Goal: Task Accomplishment & Management: Manage account settings

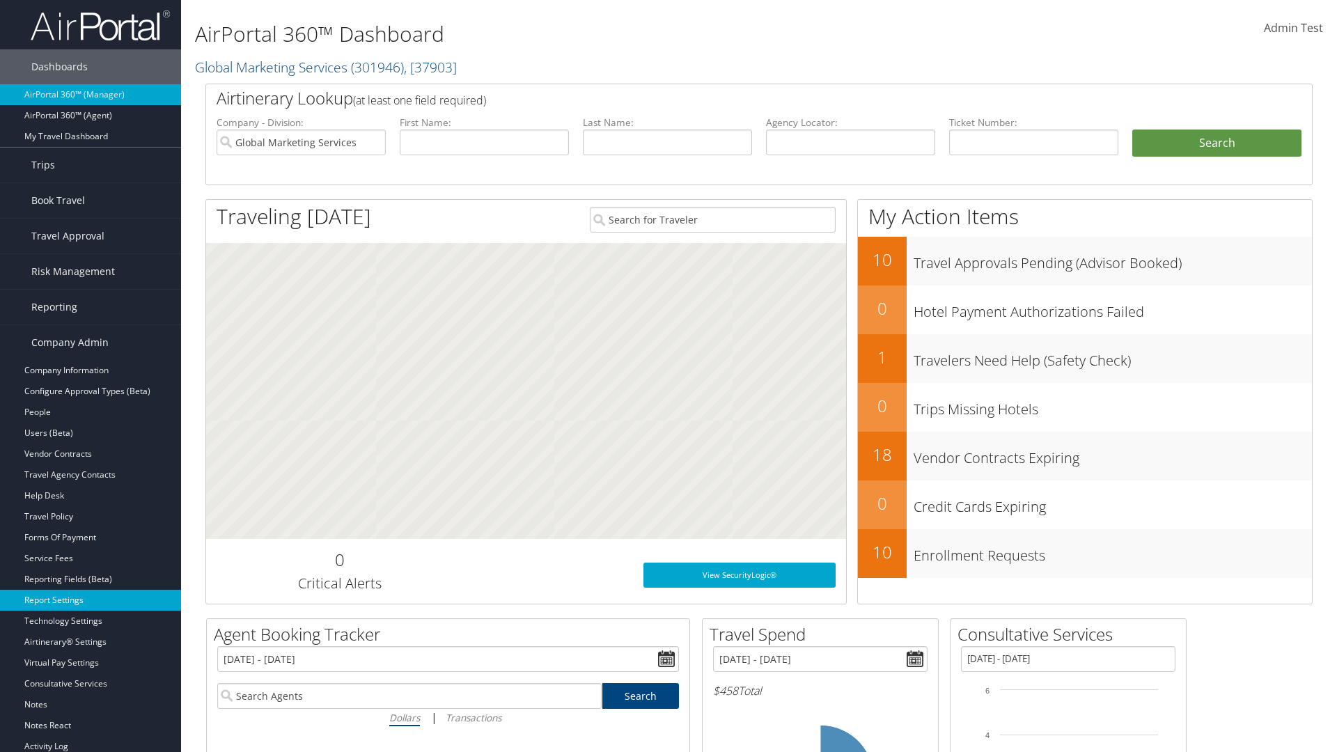
click at [91, 600] on link "Report Settings" at bounding box center [90, 600] width 181 height 21
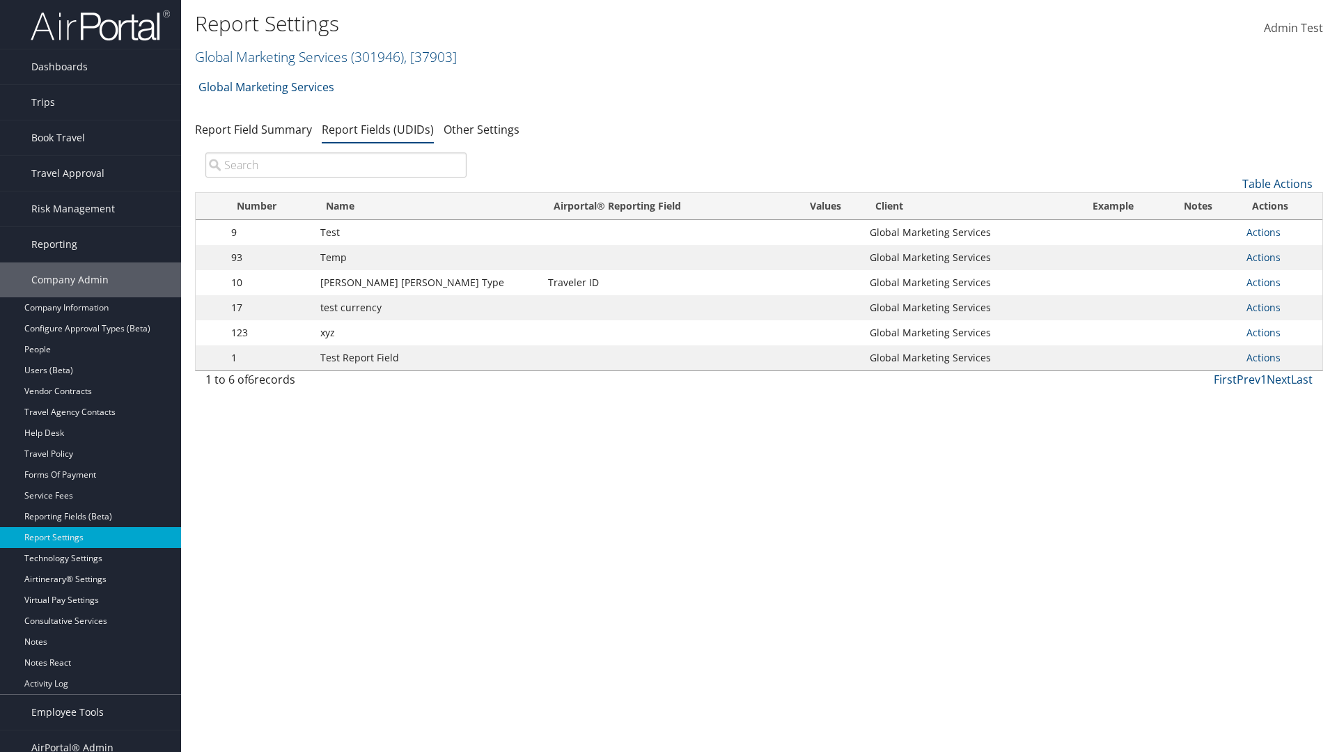
click at [336, 165] on input "search" at bounding box center [335, 165] width 261 height 25
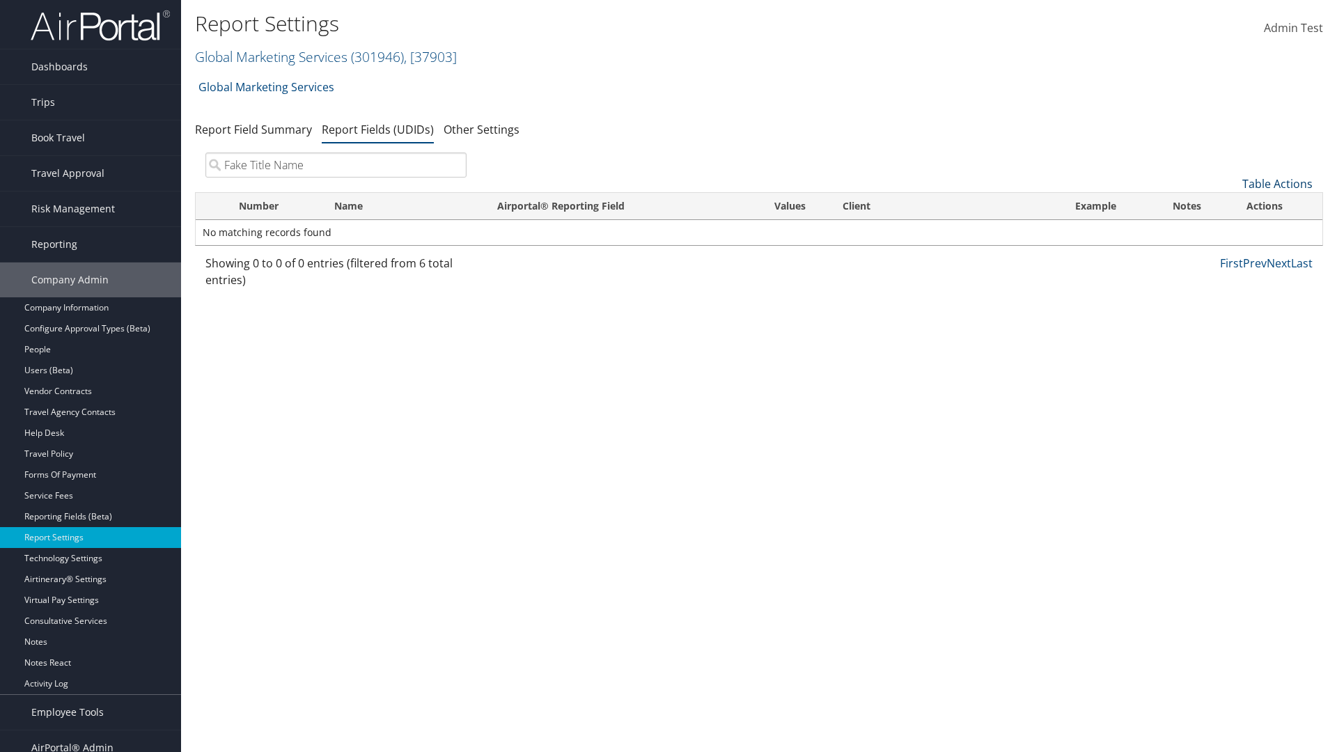
type input "Fake Title Name"
click at [1277, 184] on link "Table Actions" at bounding box center [1277, 183] width 70 height 15
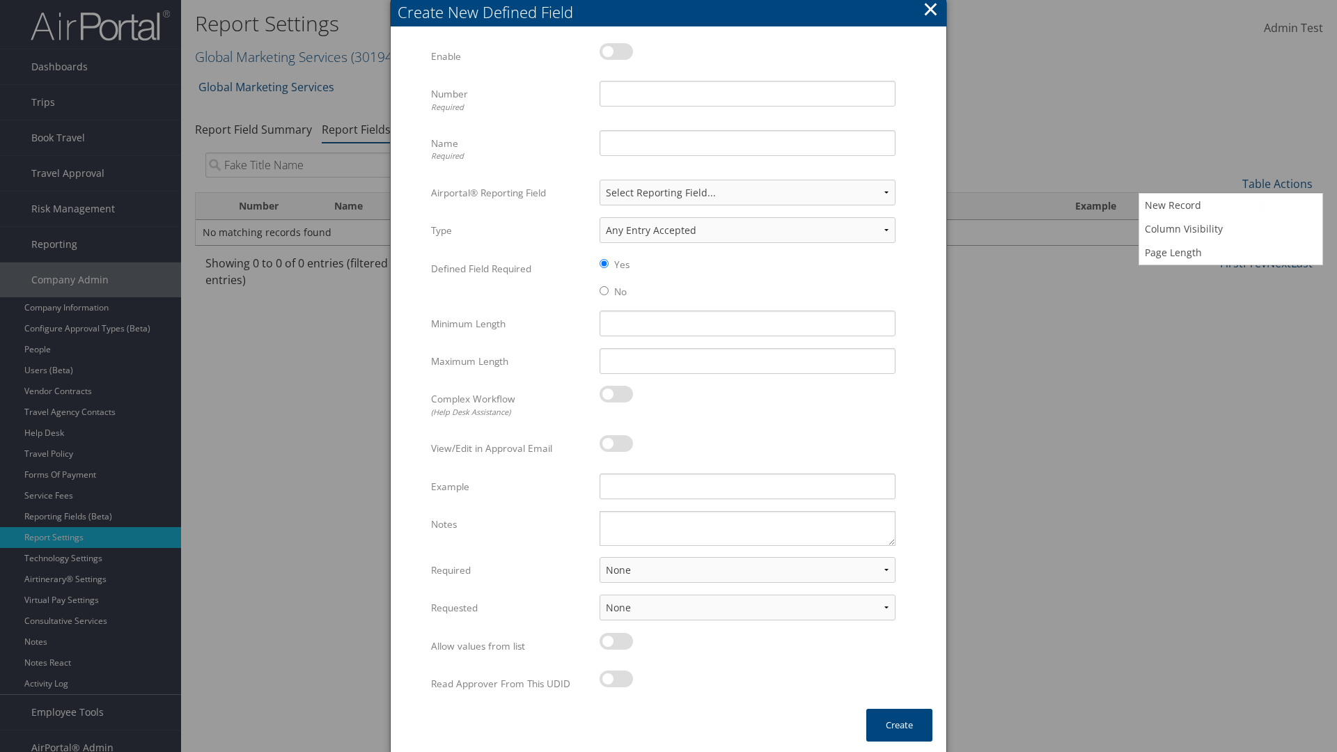
click at [616, 51] on label at bounding box center [616, 51] width 33 height 17
click at [616, 51] on input "checkbox" at bounding box center [611, 53] width 9 height 9
checkbox input "true"
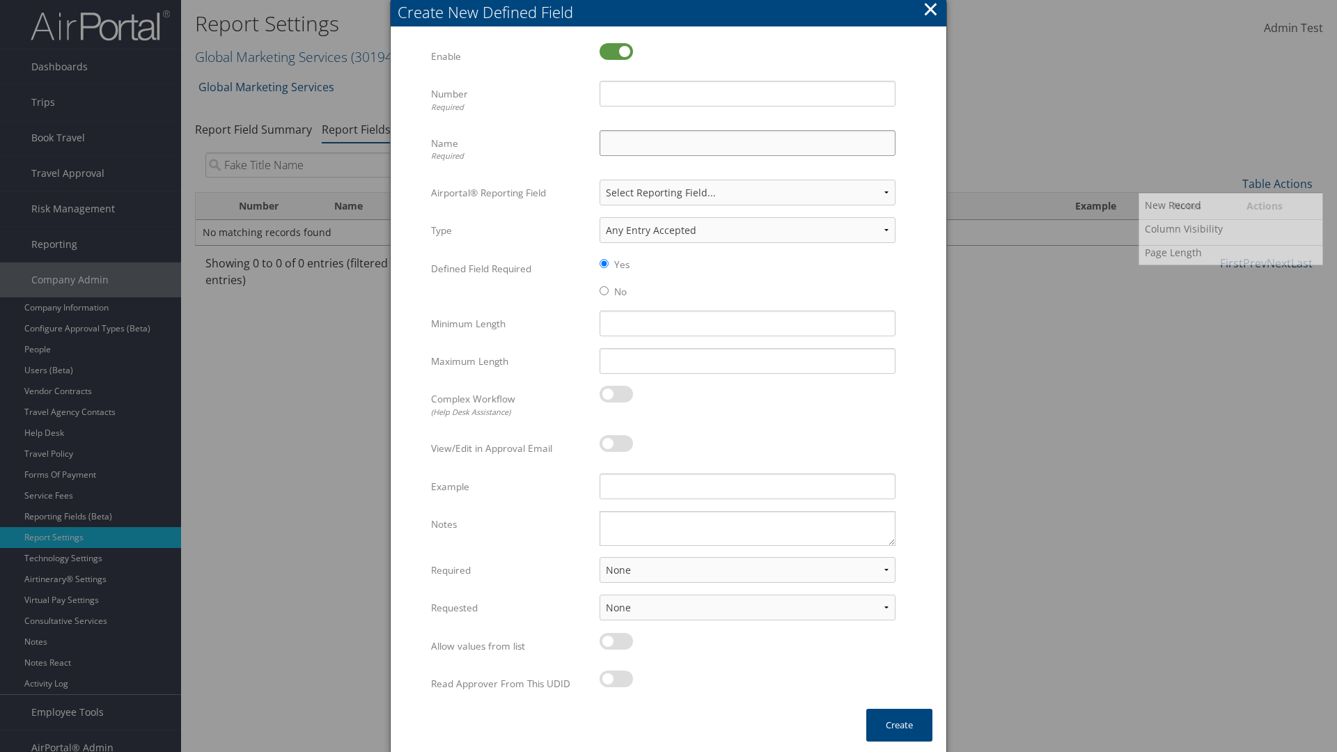
click at [747, 143] on input "Name Required" at bounding box center [748, 143] width 296 height 26
type input "Fake Title Name"
click at [747, 93] on input "Number Required" at bounding box center [748, 94] width 296 height 26
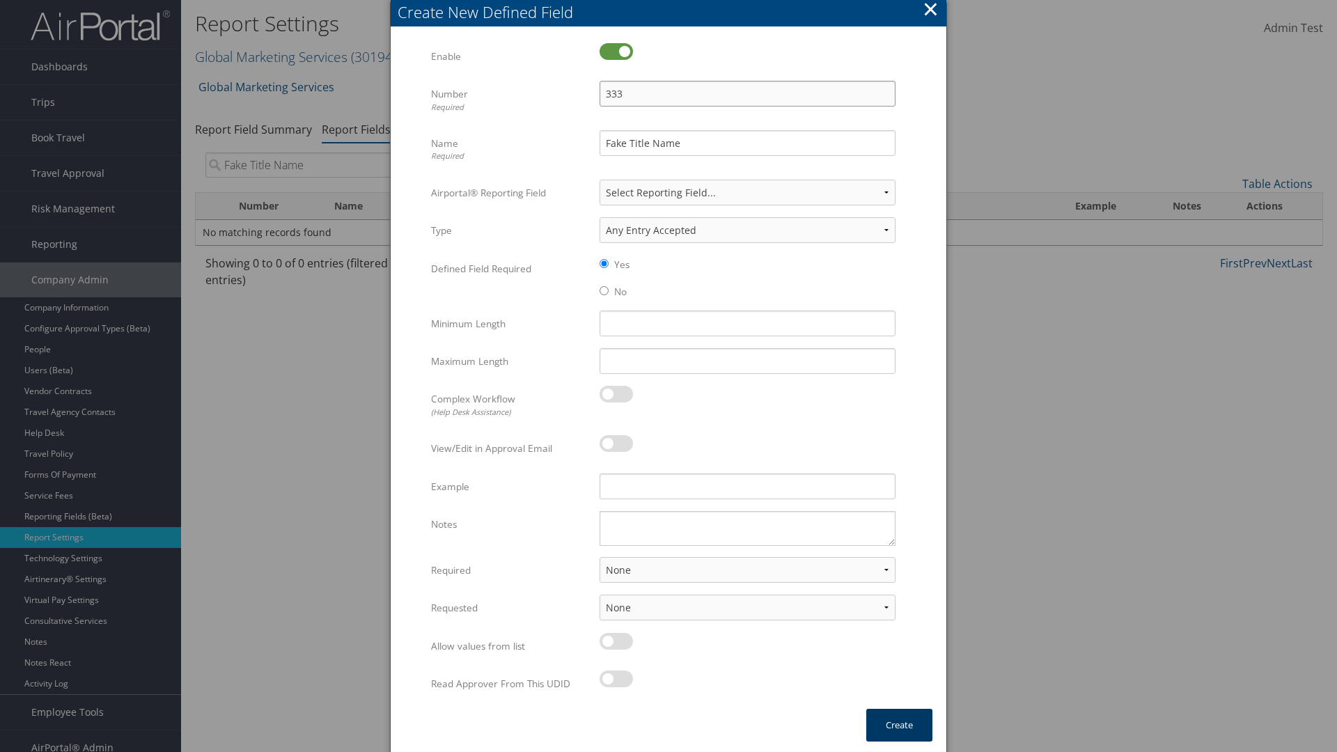
type input "333"
click at [899, 725] on button "Create" at bounding box center [899, 725] width 66 height 33
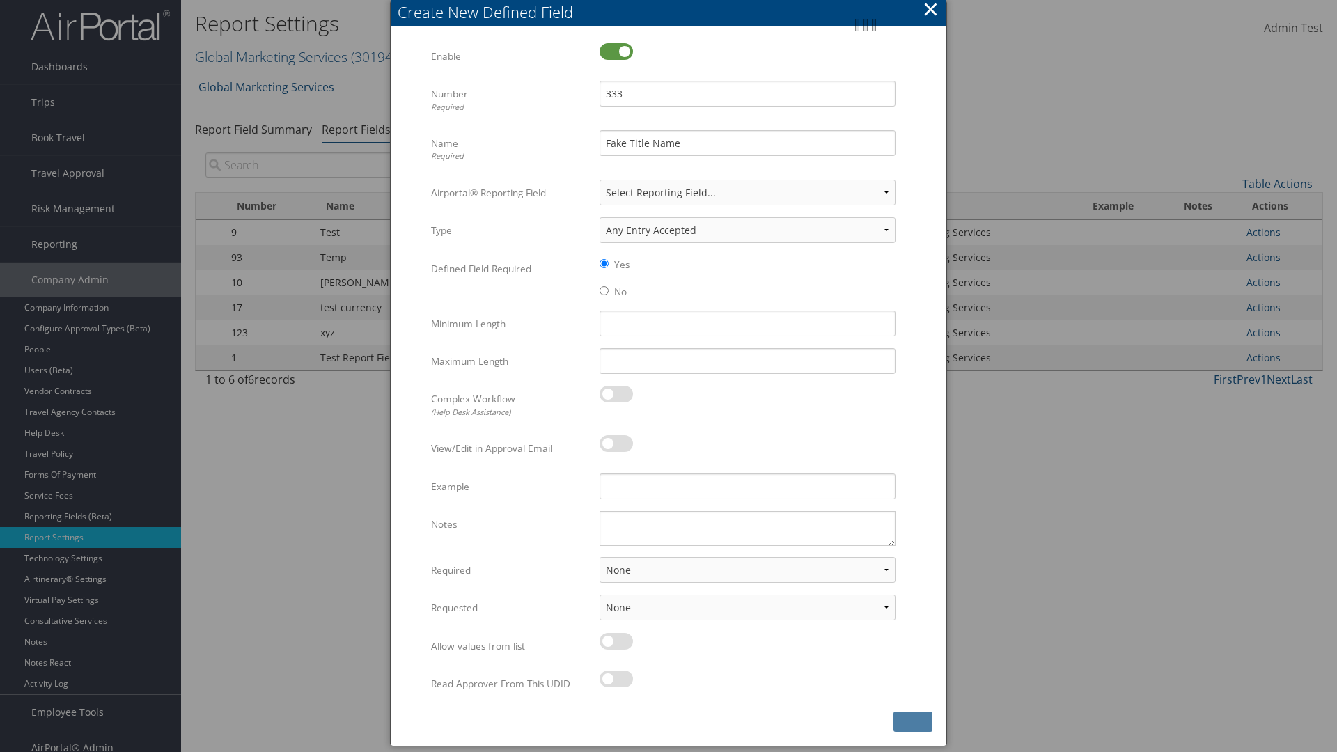
scroll to position [14, 0]
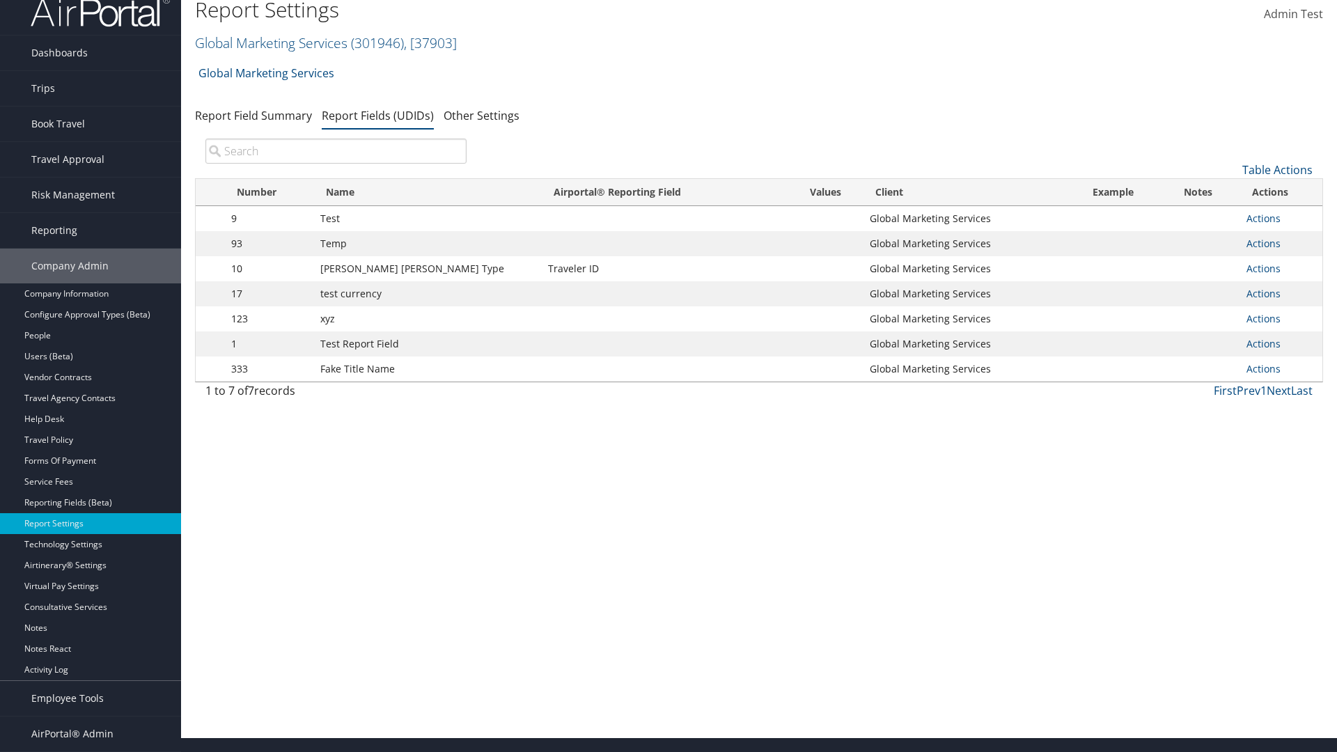
click at [336, 164] on input "search" at bounding box center [335, 151] width 261 height 25
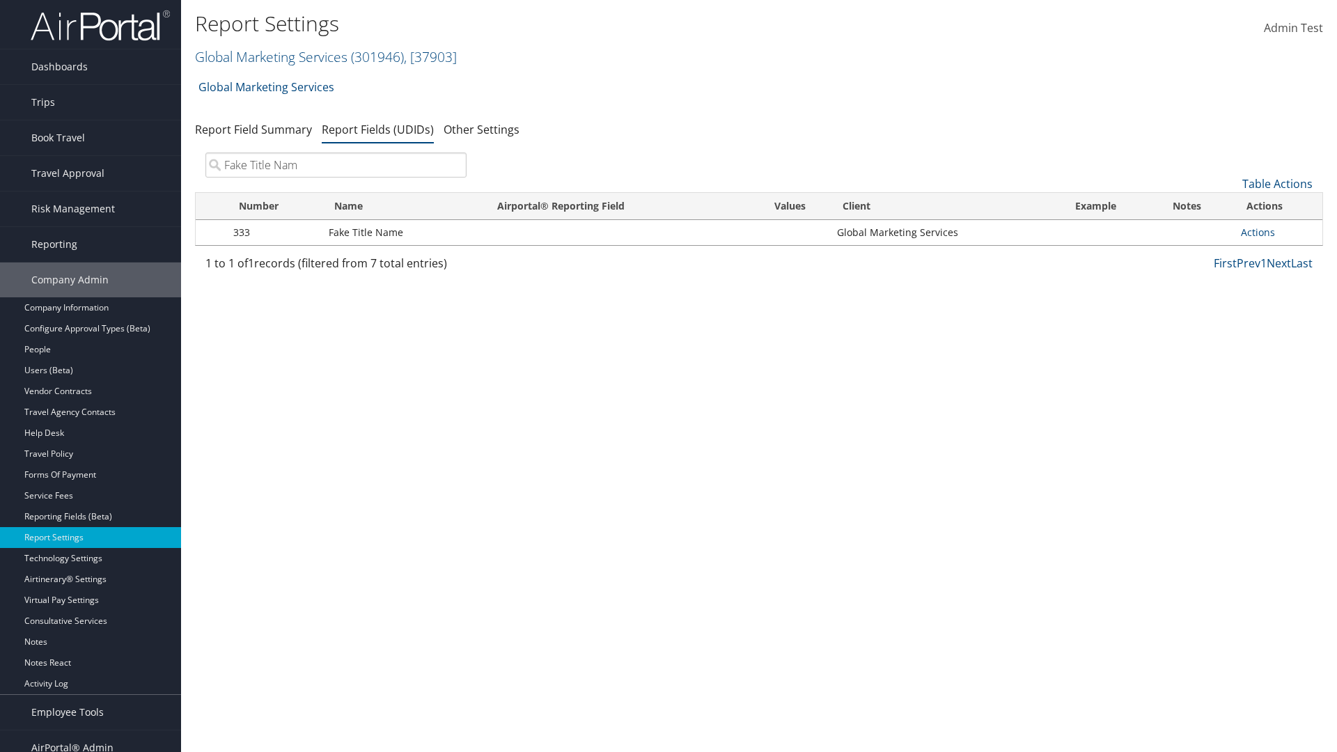
type input "Fake Title Name"
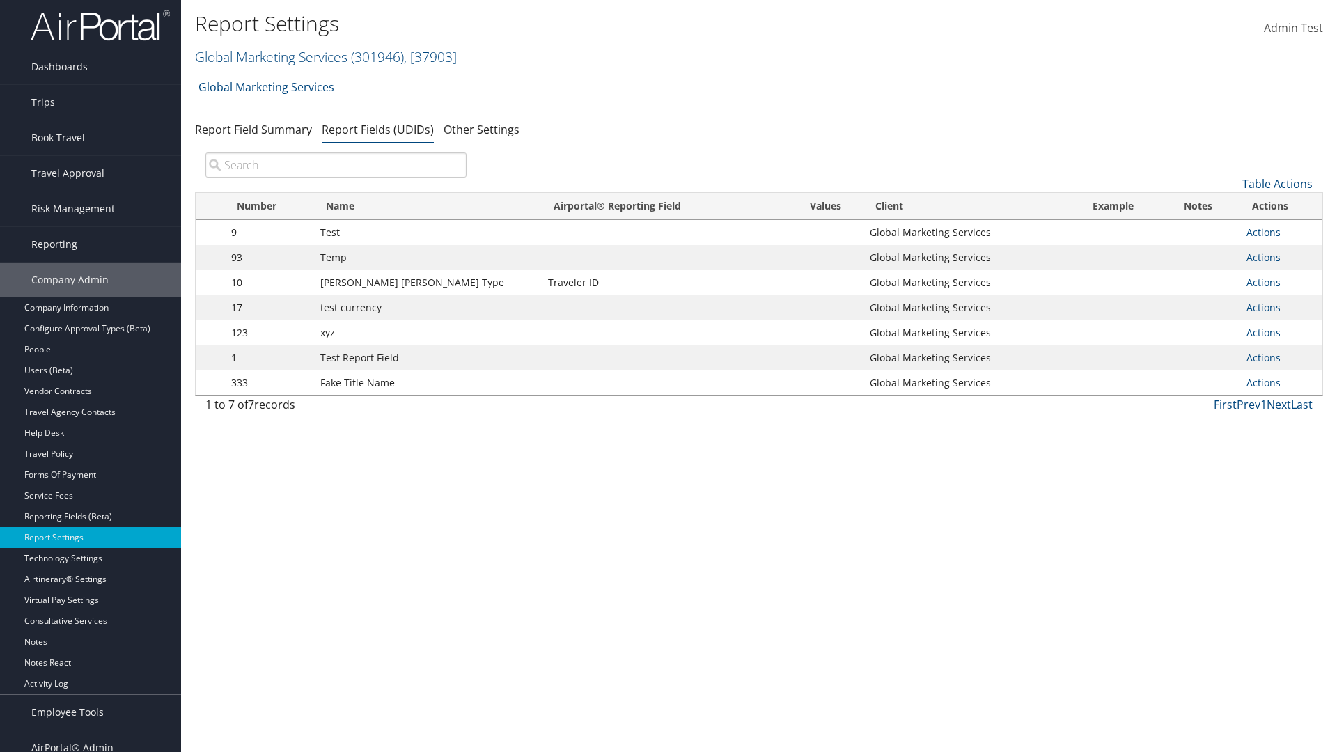
click at [336, 165] on input "search" at bounding box center [335, 165] width 261 height 25
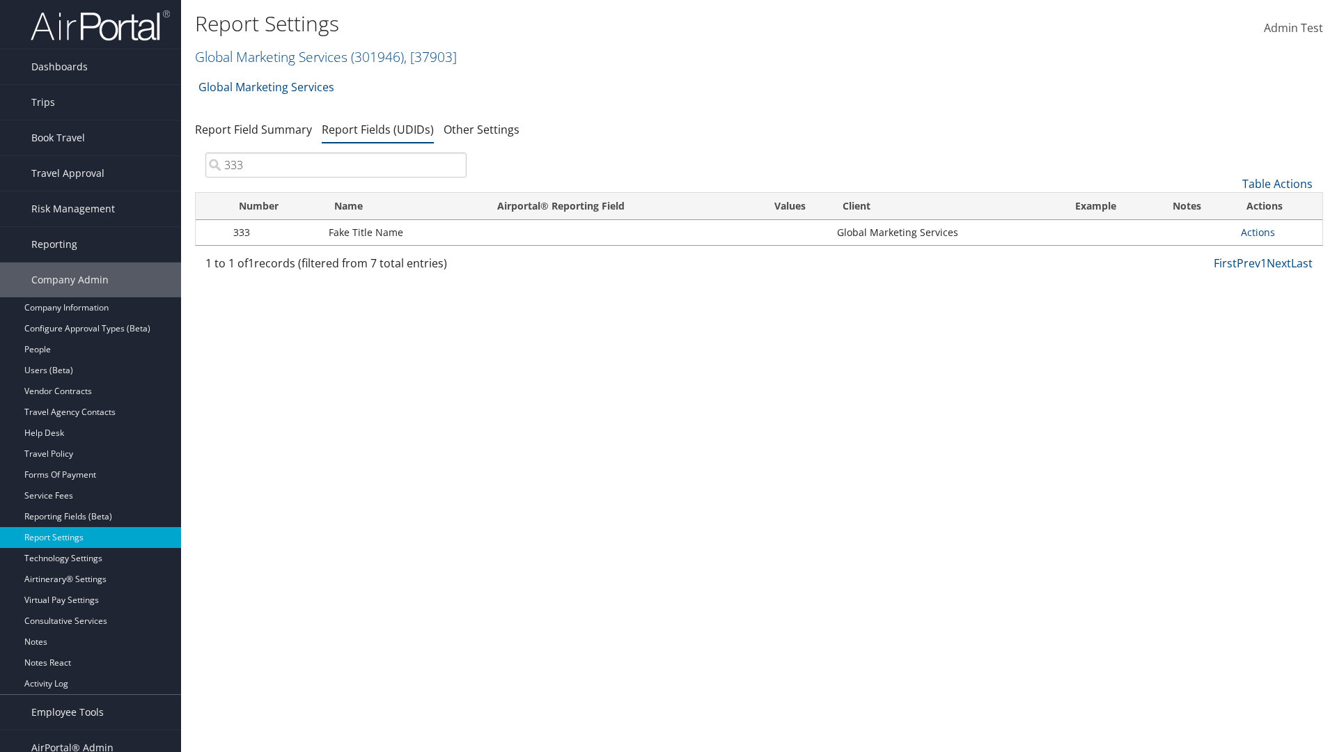
type input "333"
click at [1258, 232] on link "Actions" at bounding box center [1258, 232] width 34 height 13
click at [0, 0] on link "Edit" at bounding box center [0, 0] width 0 height 0
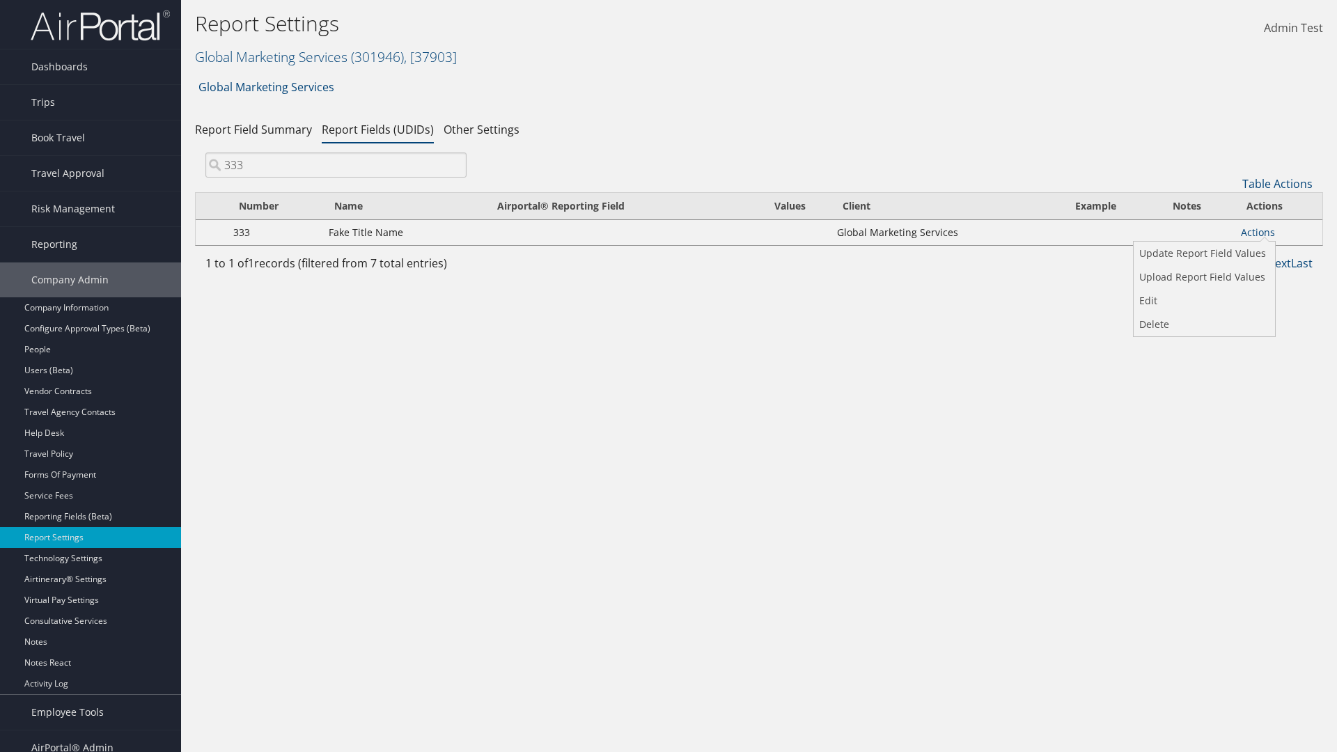
click at [0, 0] on input "Fake Title Name" at bounding box center [0, 0] width 0 height 0
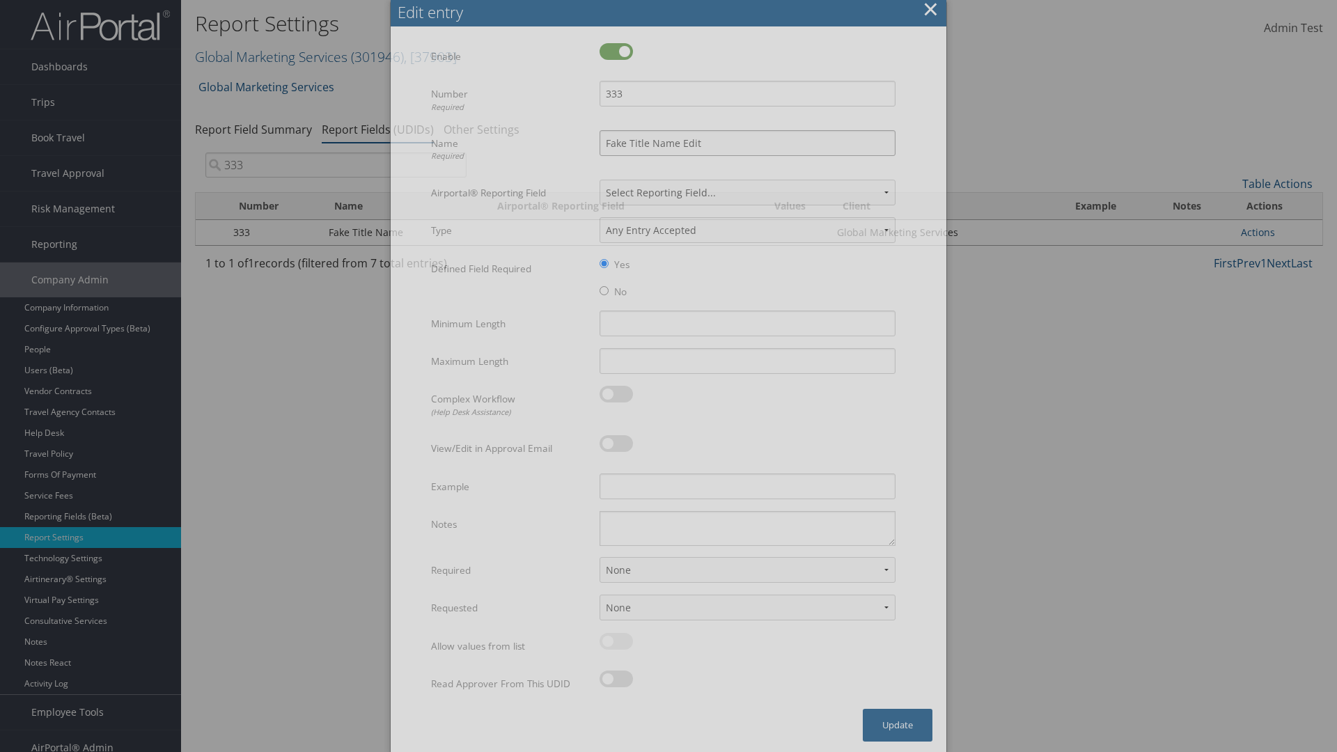
type input "Fake Title Name Edit"
click at [747, 93] on input "333" at bounding box center [748, 94] width 296 height 26
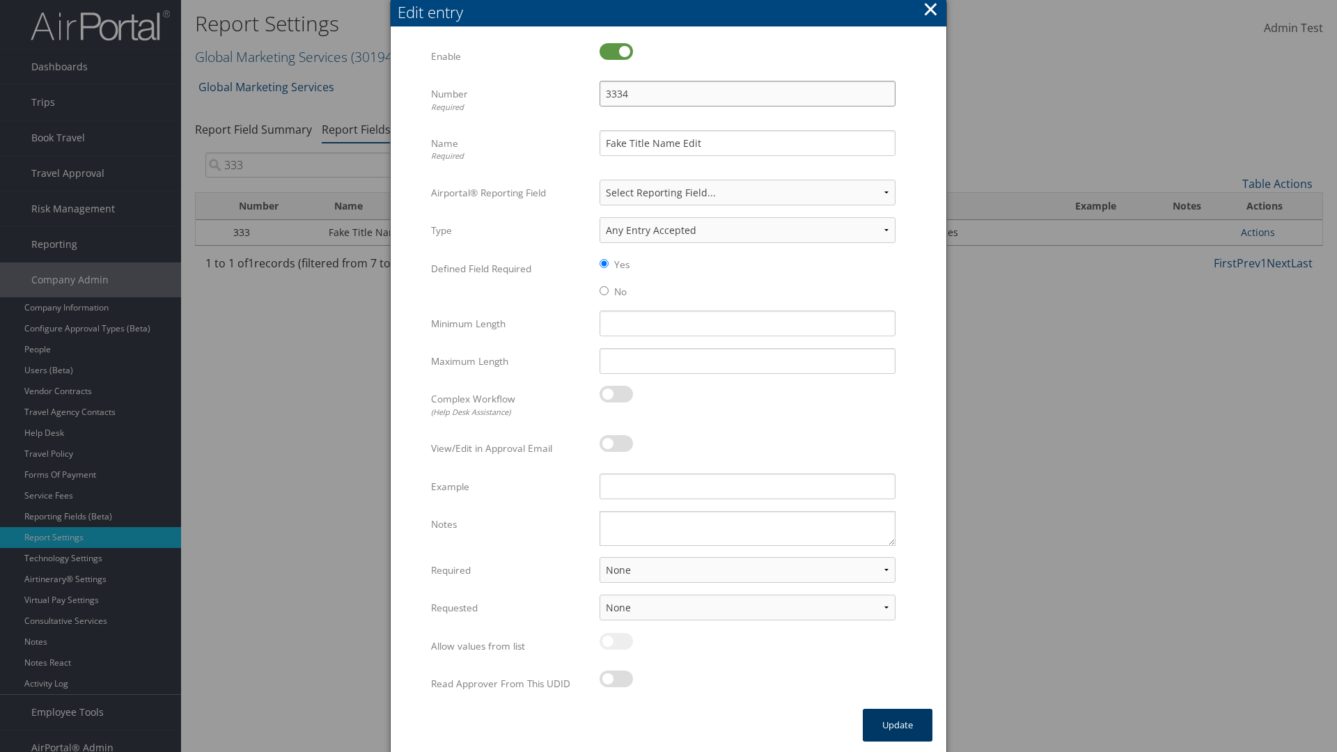
type input "3334"
click at [898, 725] on button "Update" at bounding box center [898, 725] width 70 height 33
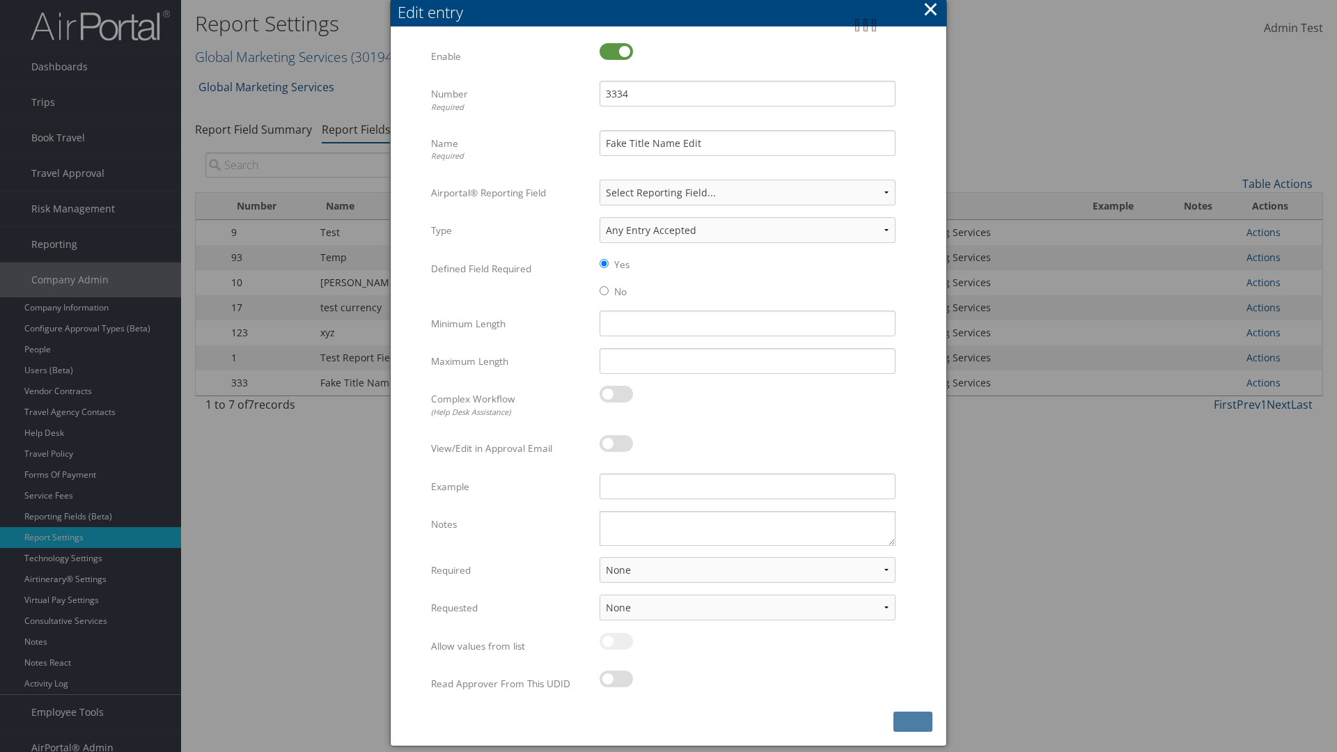
scroll to position [14, 0]
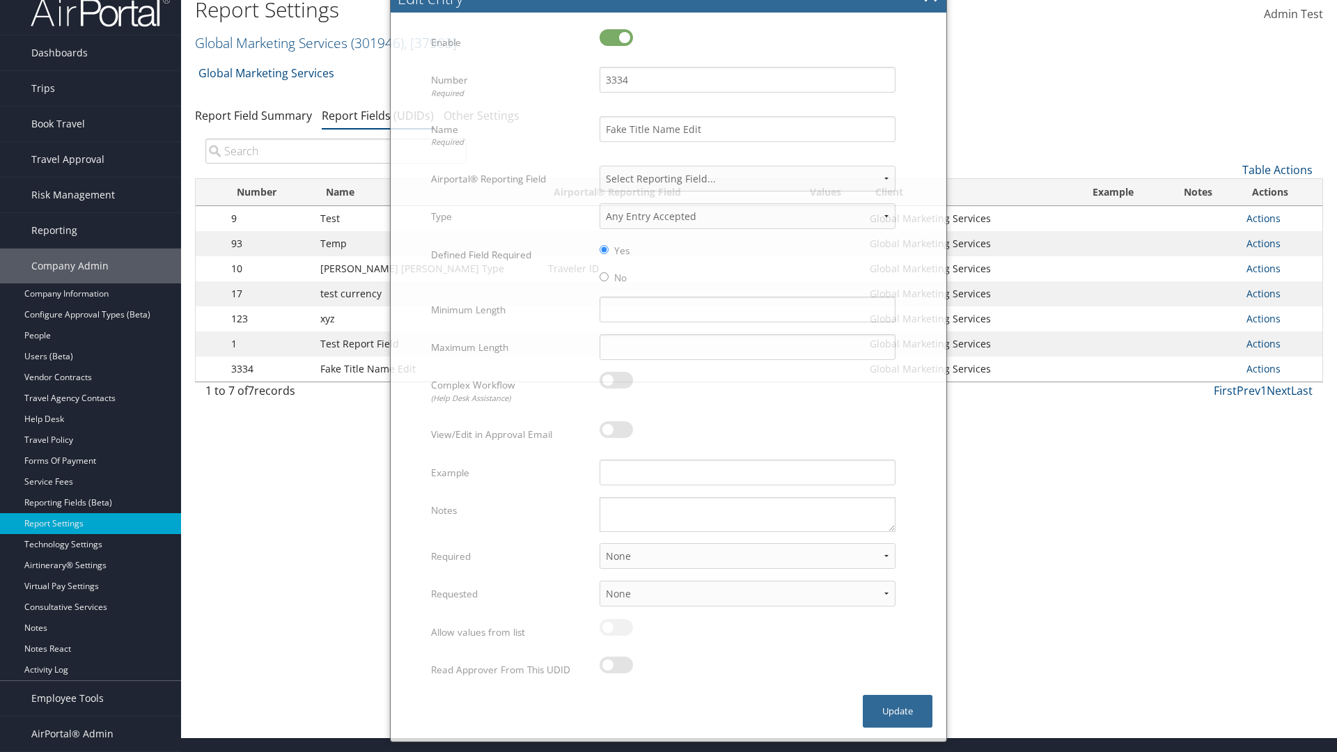
click at [336, 151] on input "search" at bounding box center [335, 151] width 261 height 25
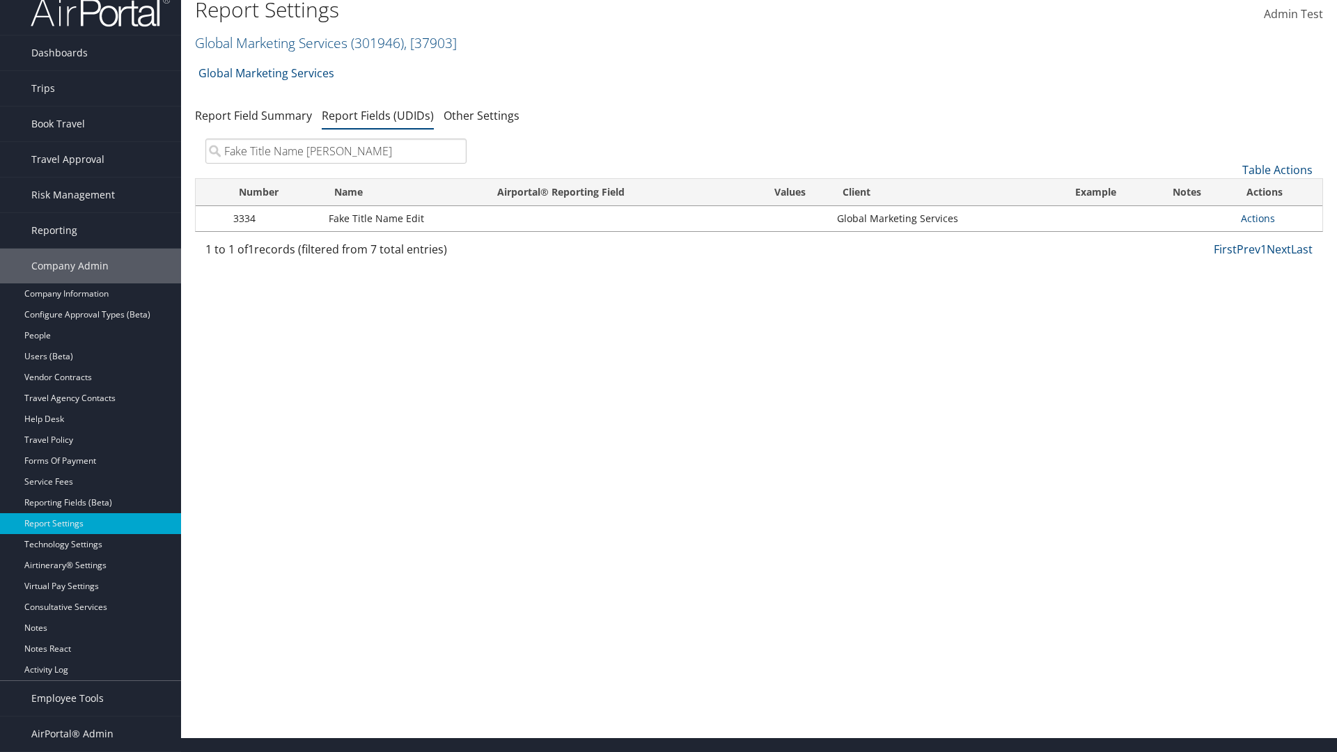
type input "Fake Title Name Edit"
click at [336, 151] on input "search" at bounding box center [335, 151] width 261 height 25
type input "3334"
click at [1258, 218] on link "Actions" at bounding box center [1258, 218] width 34 height 13
click at [0, 0] on link "Upload Report Field Values" at bounding box center [0, 0] width 0 height 0
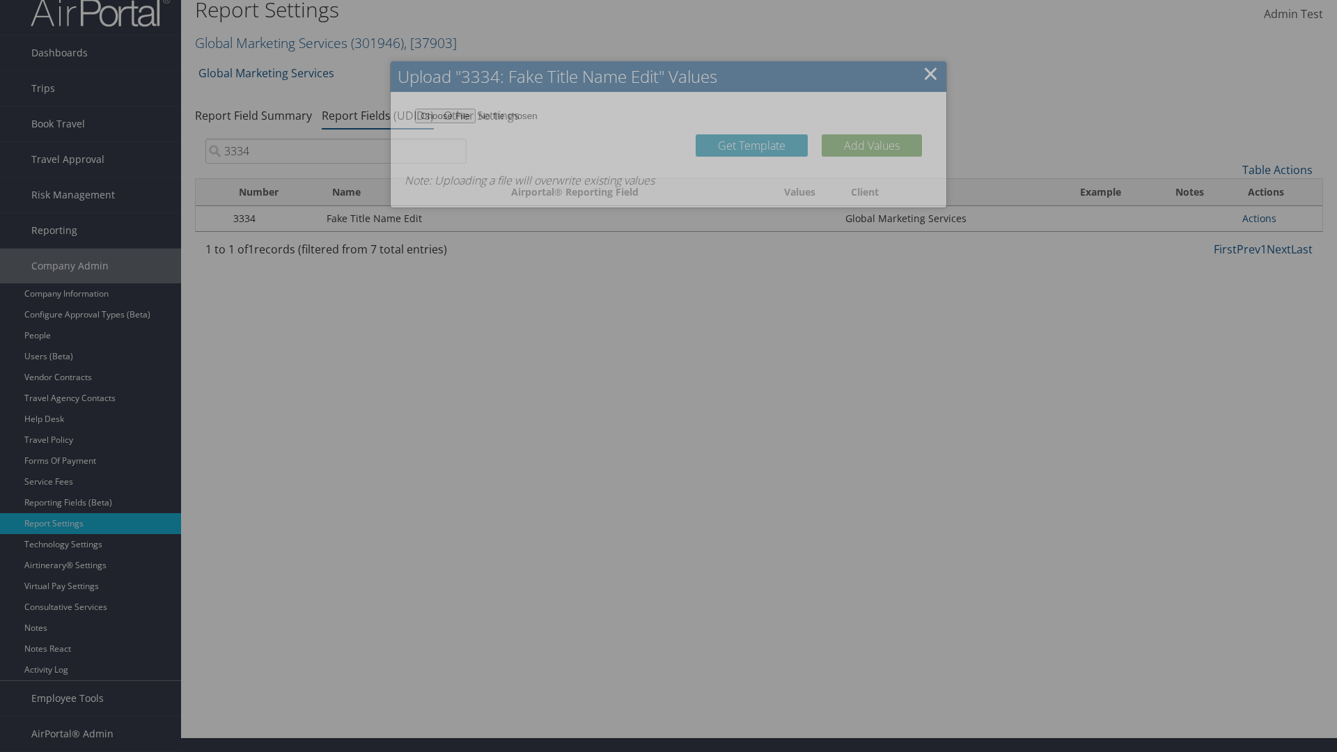
click at [751, 153] on link "Get Template" at bounding box center [752, 145] width 112 height 22
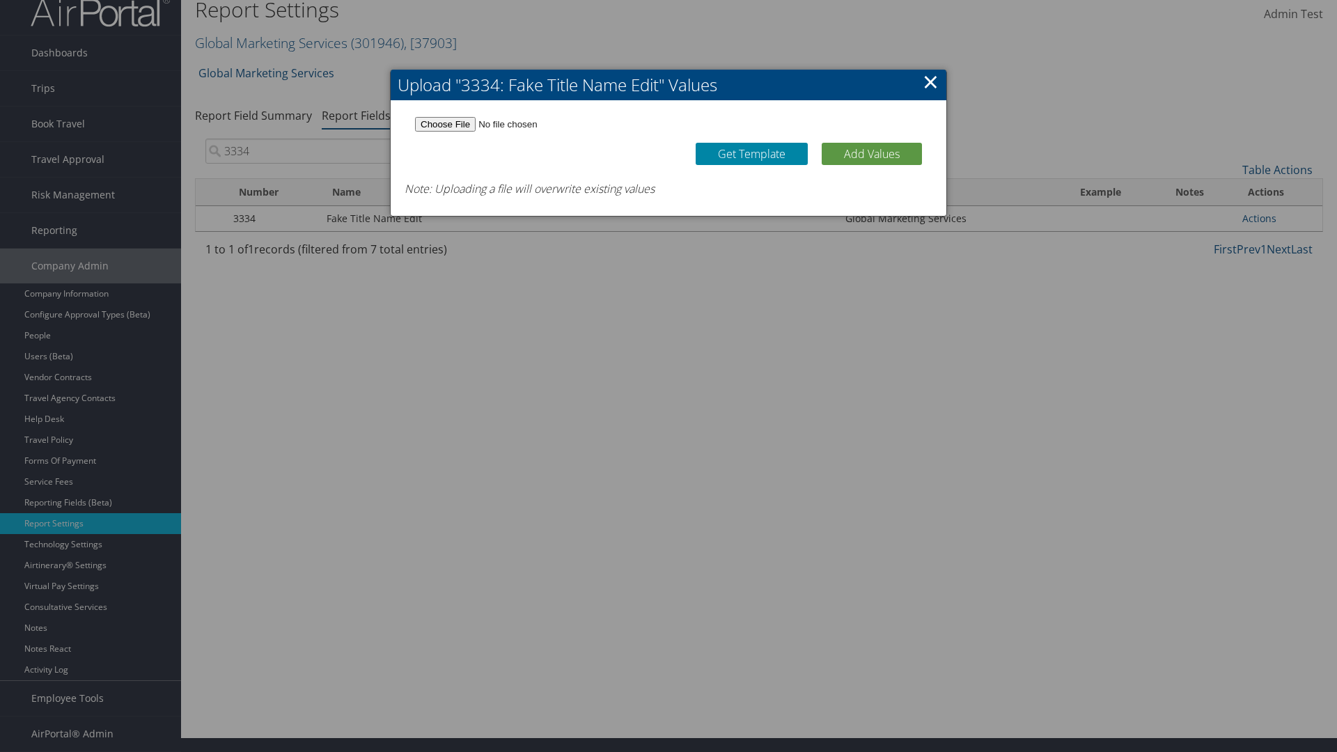
type input "C:\fakepath\udidValues.csv"
click at [872, 153] on button "Add Values" at bounding box center [872, 154] width 100 height 22
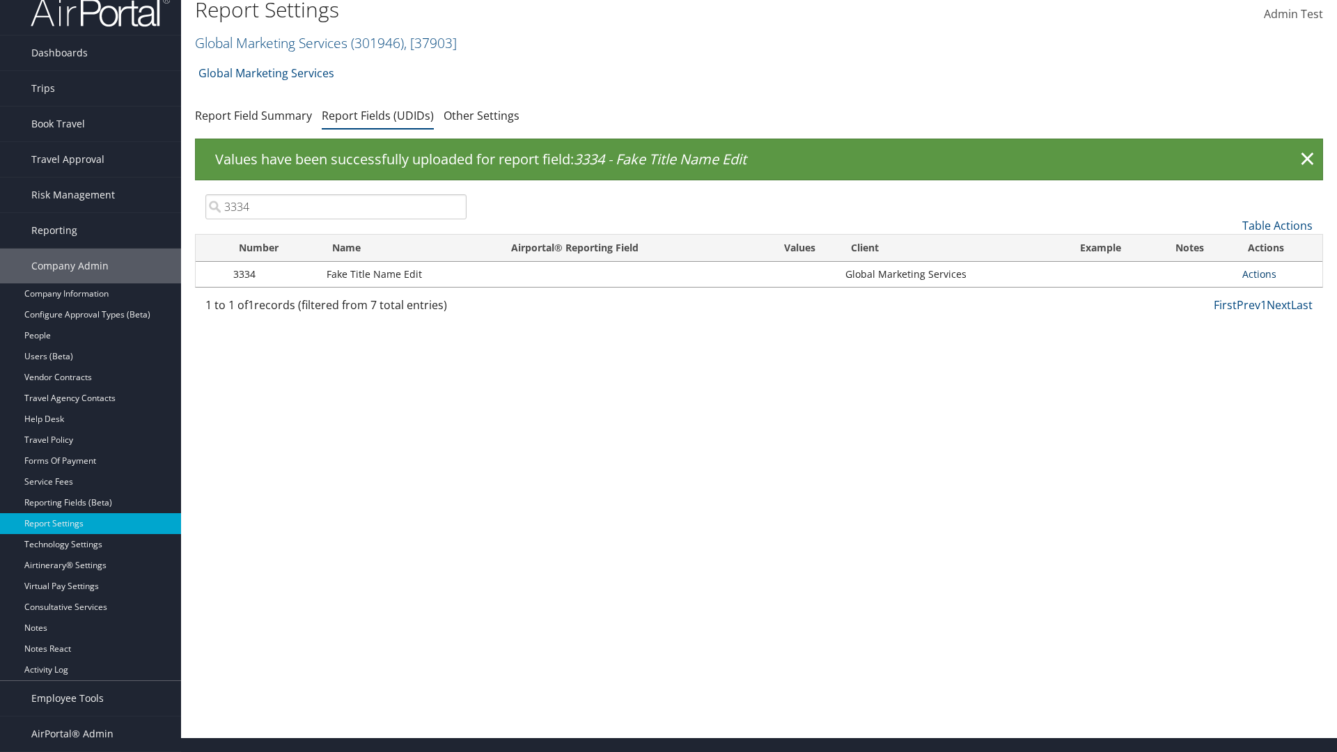
click at [1259, 274] on link "Actions" at bounding box center [1259, 273] width 34 height 13
click at [1203, 295] on link "Update Report Field Values" at bounding box center [1204, 295] width 138 height 24
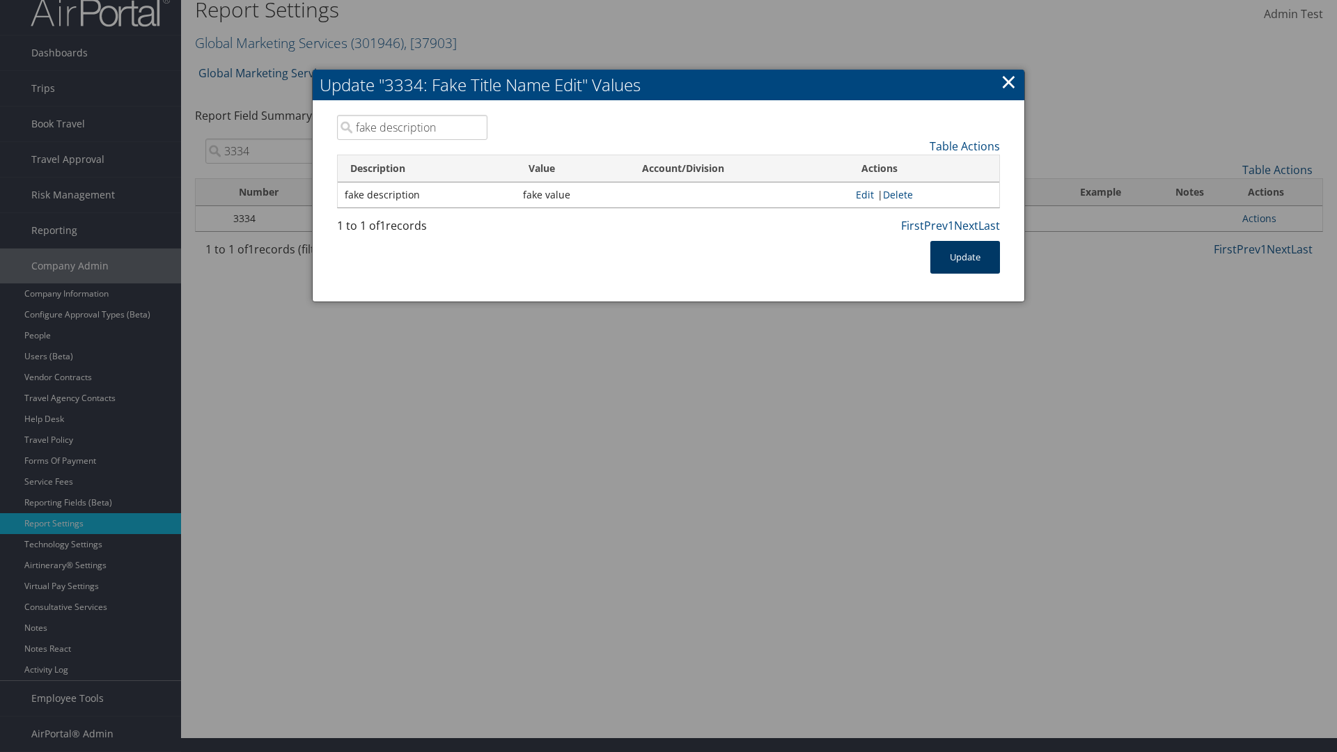
type input "fake description"
click at [965, 257] on button "Update" at bounding box center [965, 257] width 70 height 33
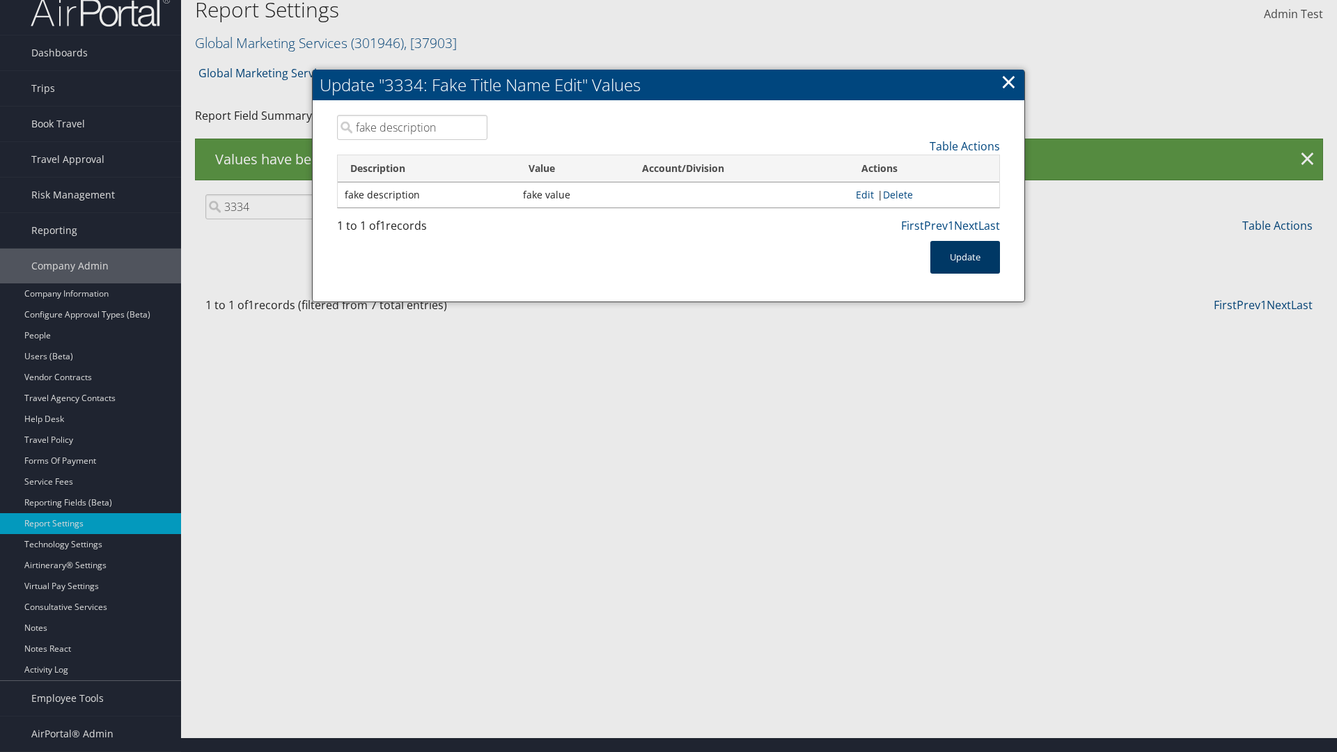
scroll to position [0, 0]
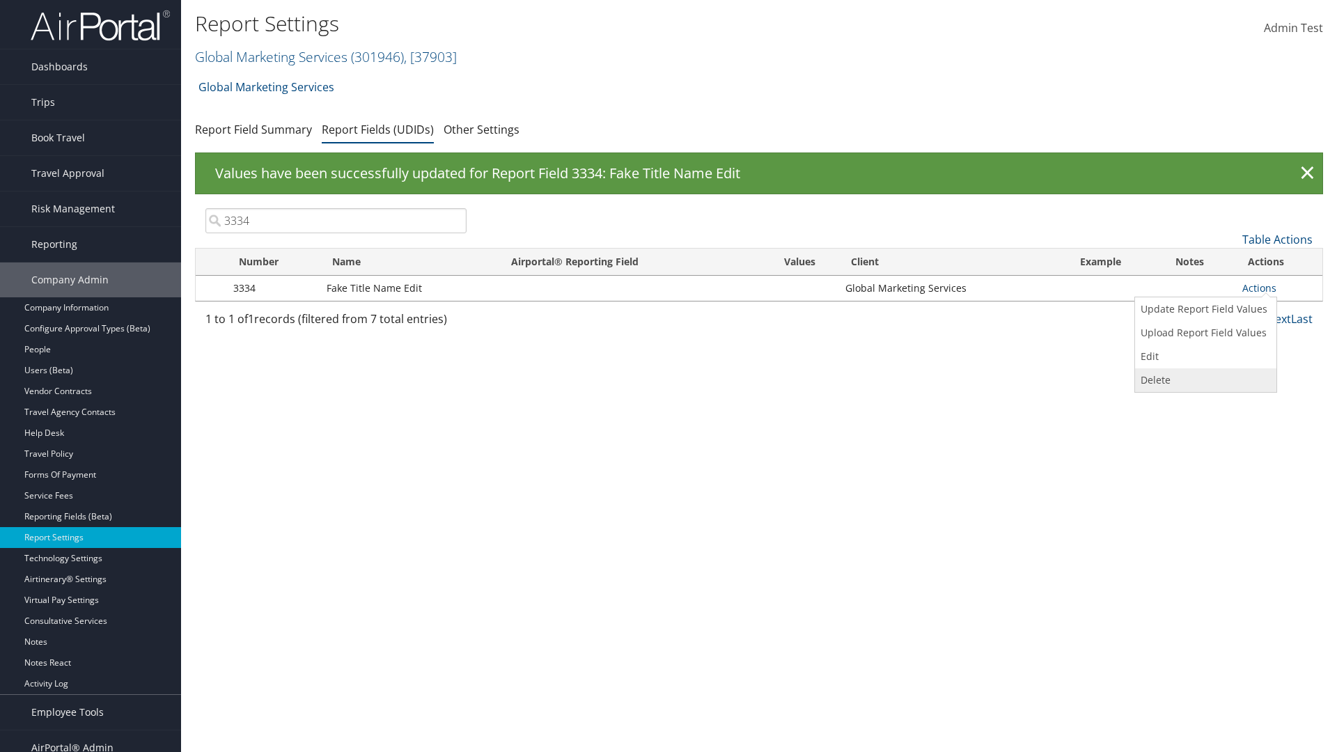
click at [1203, 380] on link "Delete" at bounding box center [1204, 380] width 138 height 24
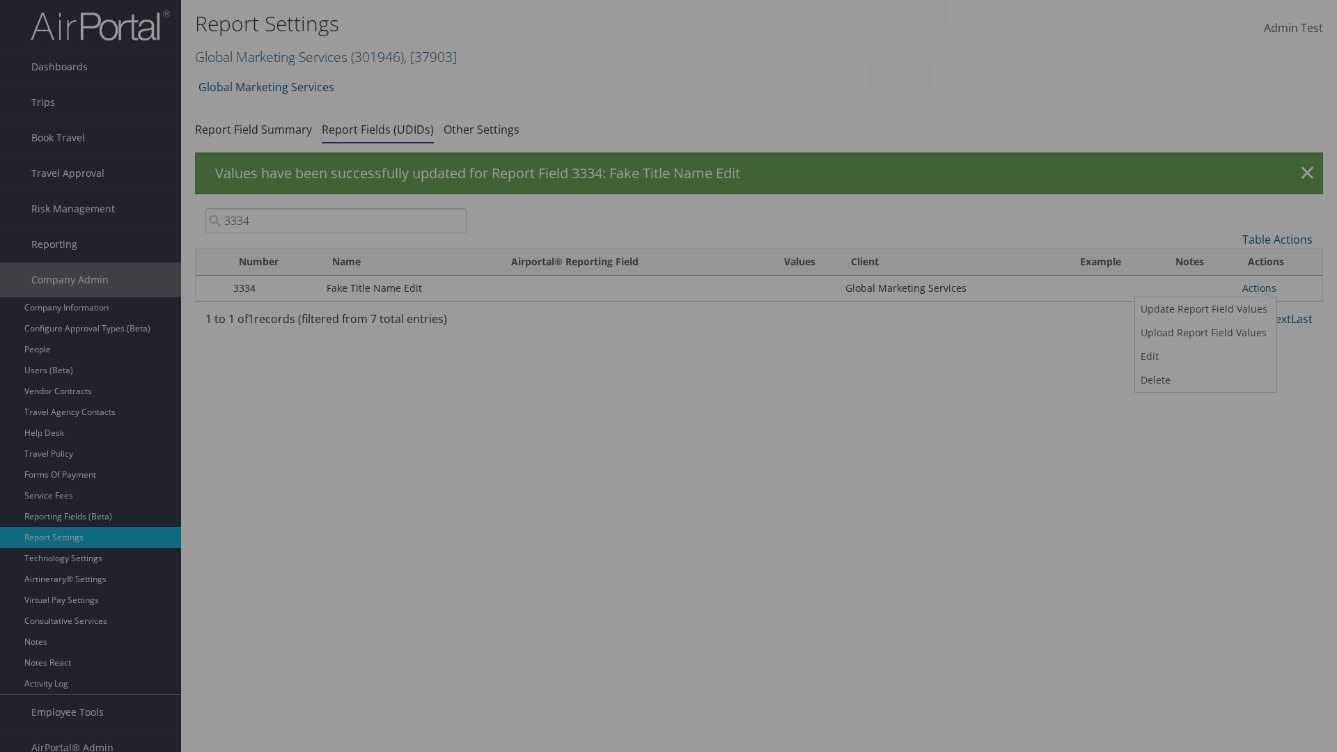
click at [900, 76] on button "Delete" at bounding box center [899, 76] width 65 height 33
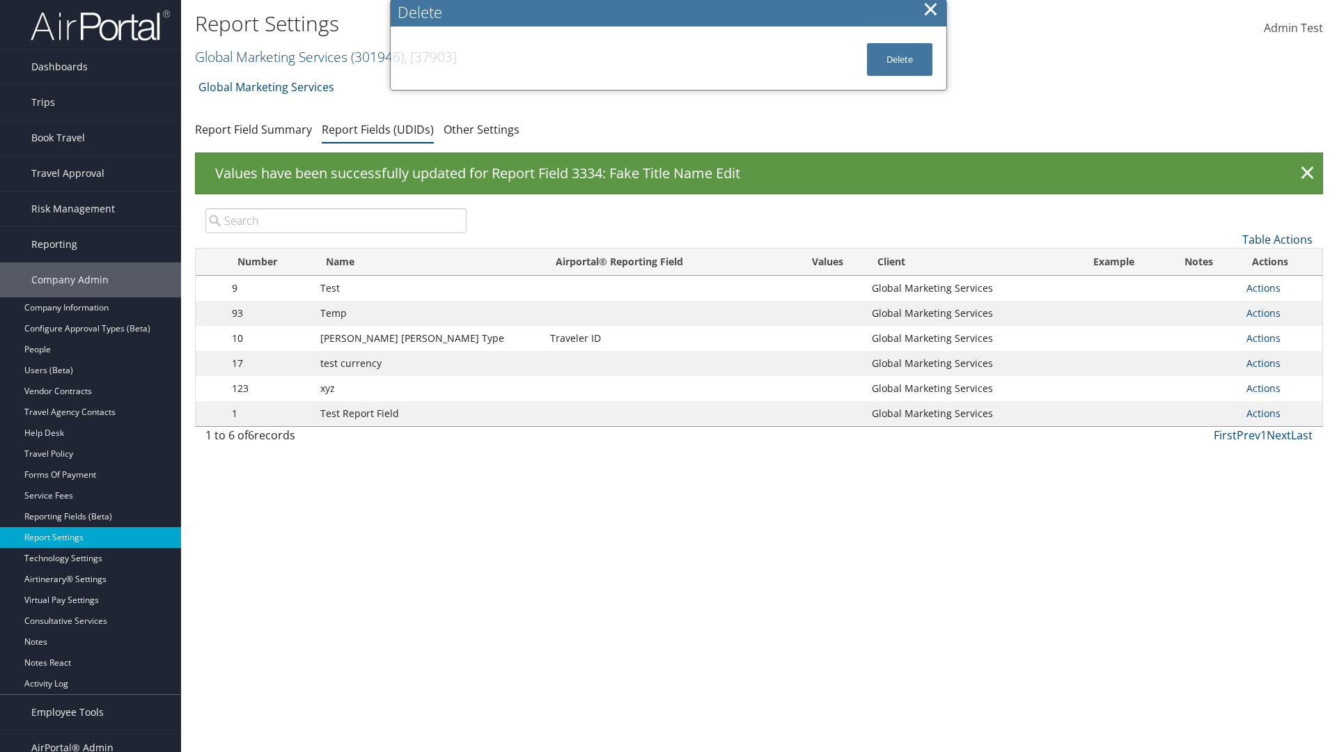
click at [336, 208] on input "search" at bounding box center [335, 220] width 261 height 25
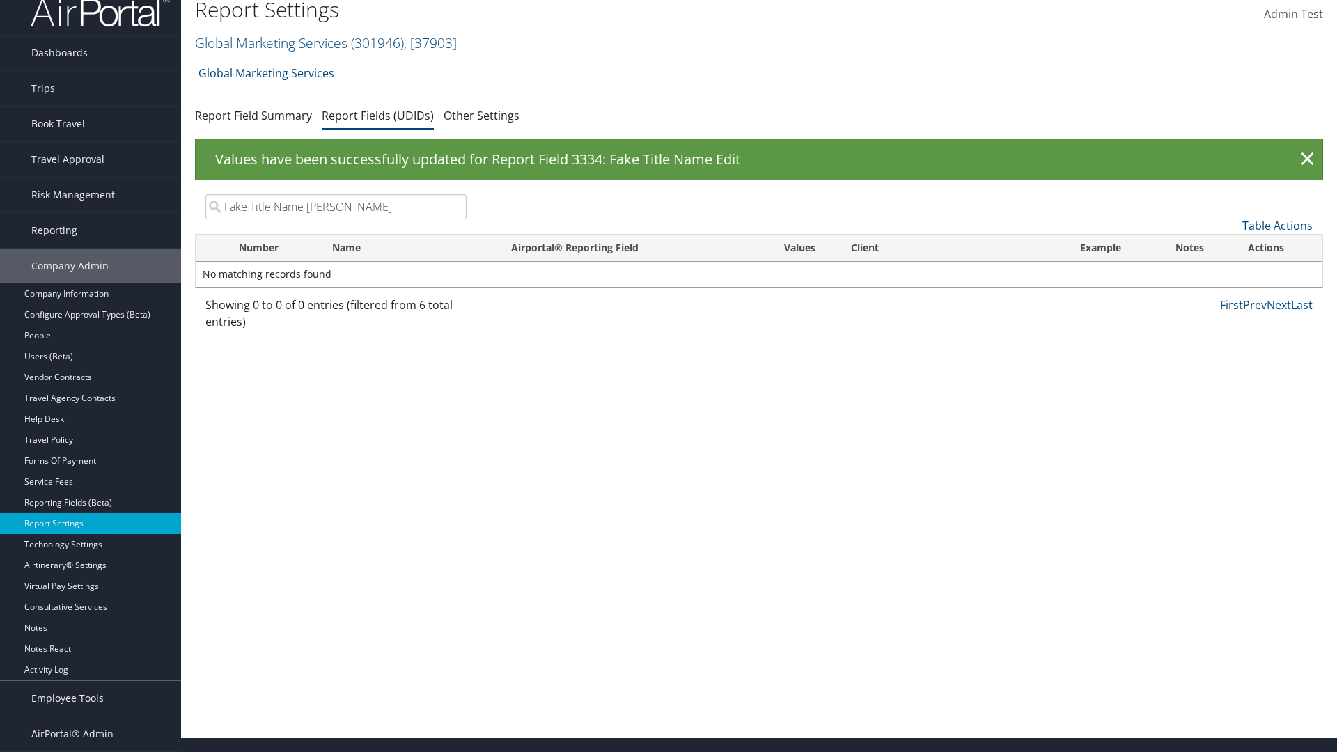
type input "Fake Title Name Edit"
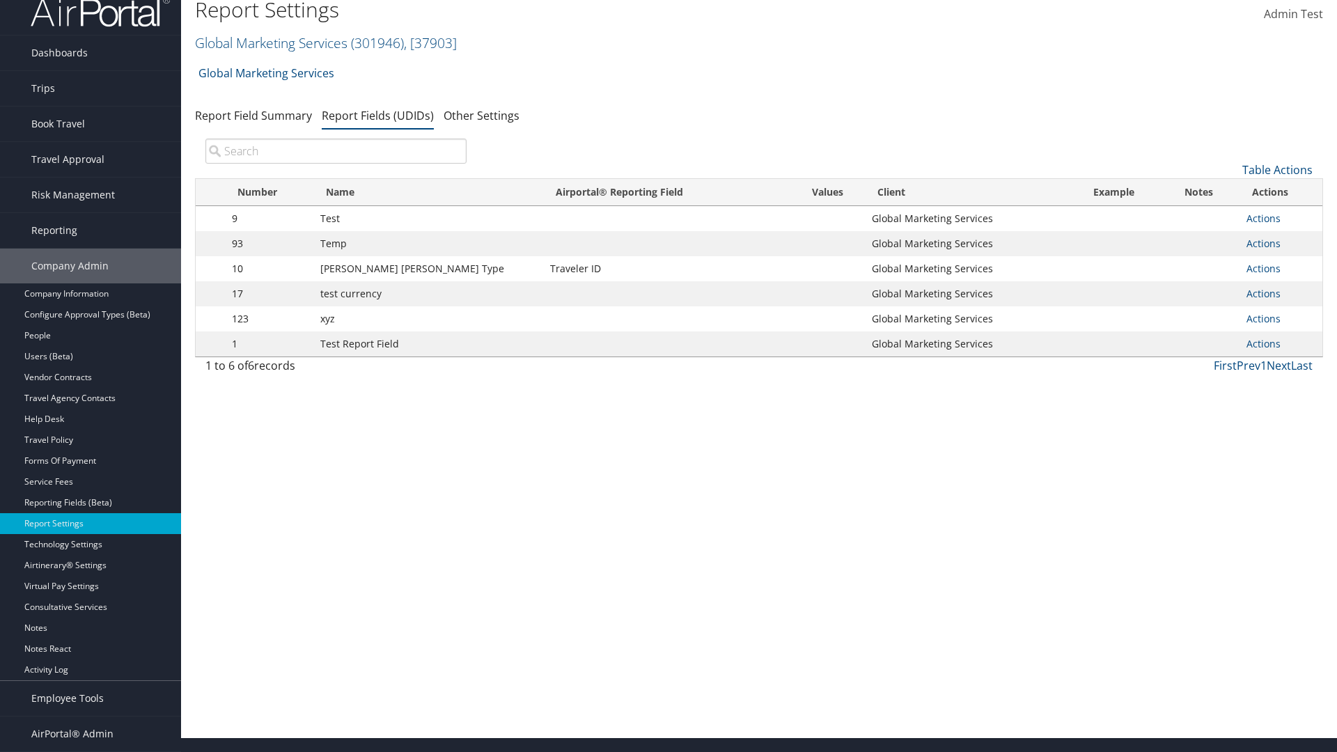
click at [336, 151] on input "search" at bounding box center [335, 151] width 261 height 25
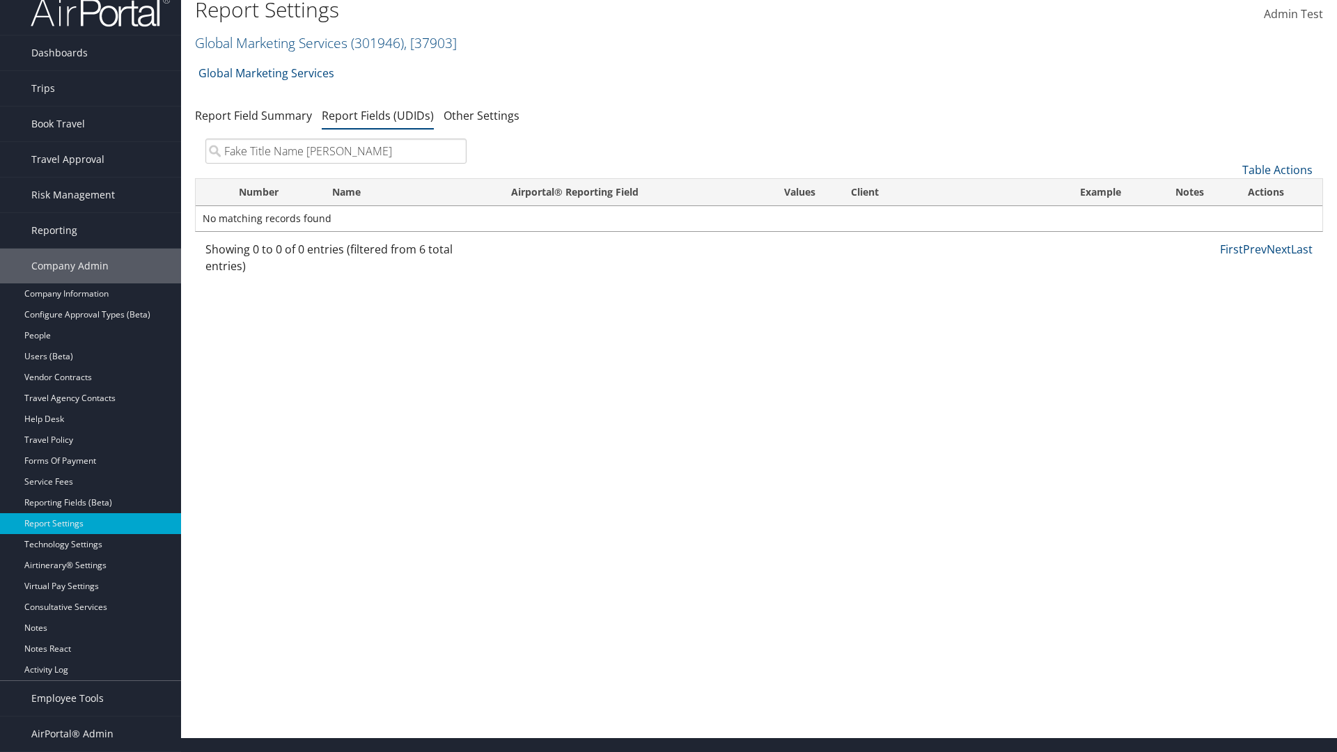
type input "Fake Title Name Edit"
